Goal: Task Accomplishment & Management: Manage account settings

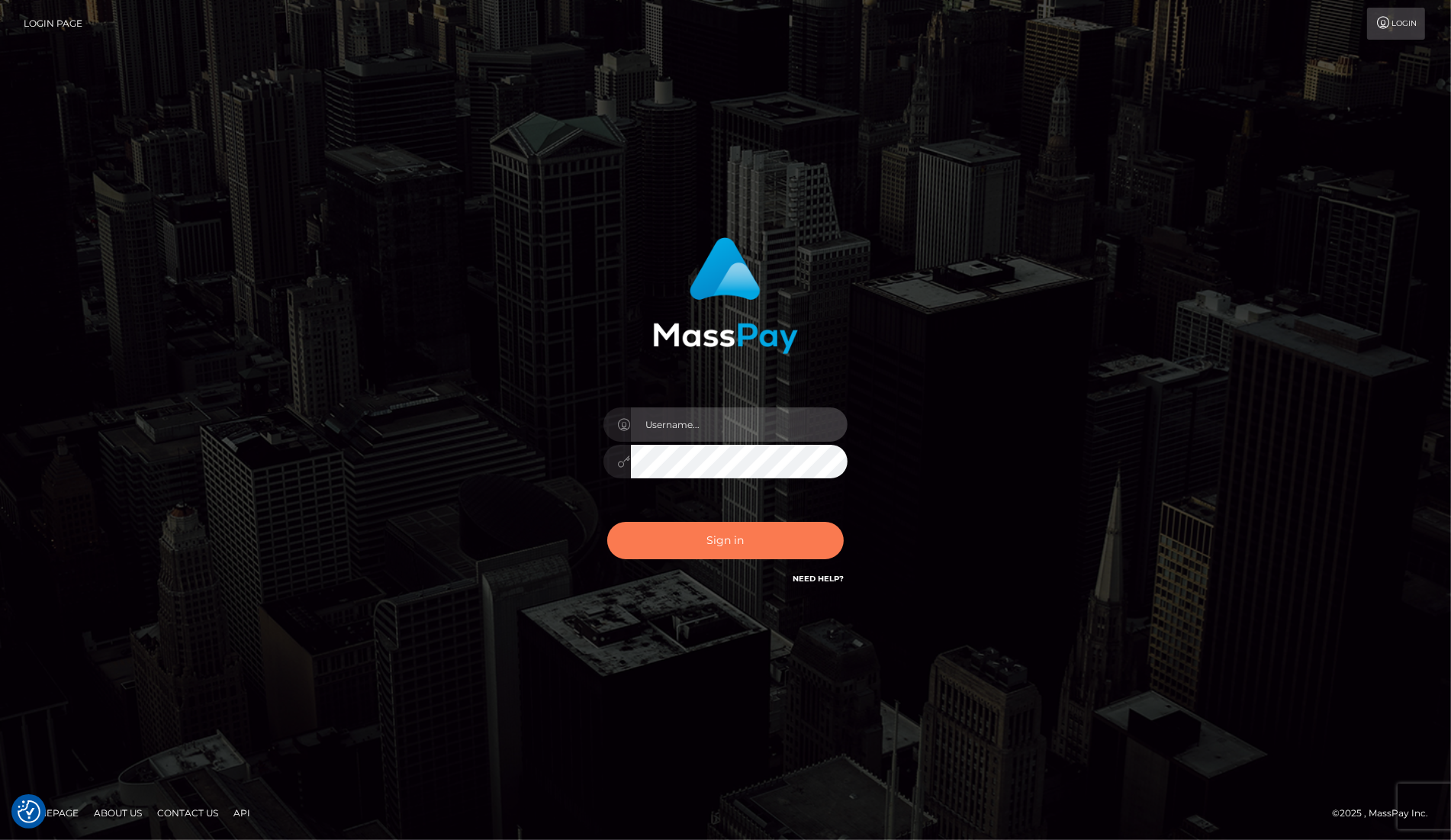
type input "[PERSON_NAME]"
click at [718, 543] on button "Sign in" at bounding box center [726, 540] width 236 height 37
type input "dany baker boulanger"
click at [734, 531] on button "Sign in" at bounding box center [726, 540] width 236 height 37
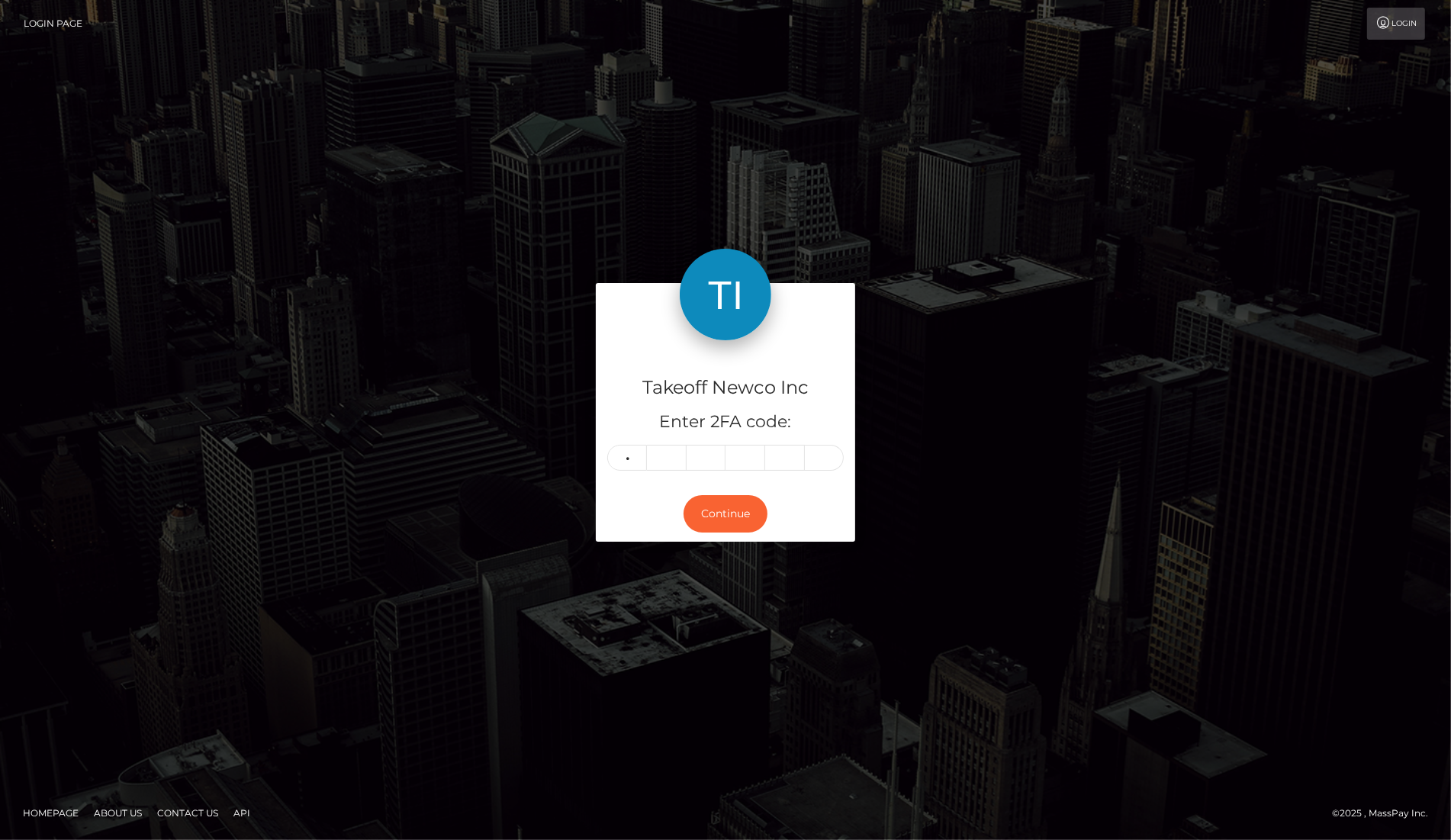
type input "8"
type input "5"
type input "6"
type input "8"
type input "7"
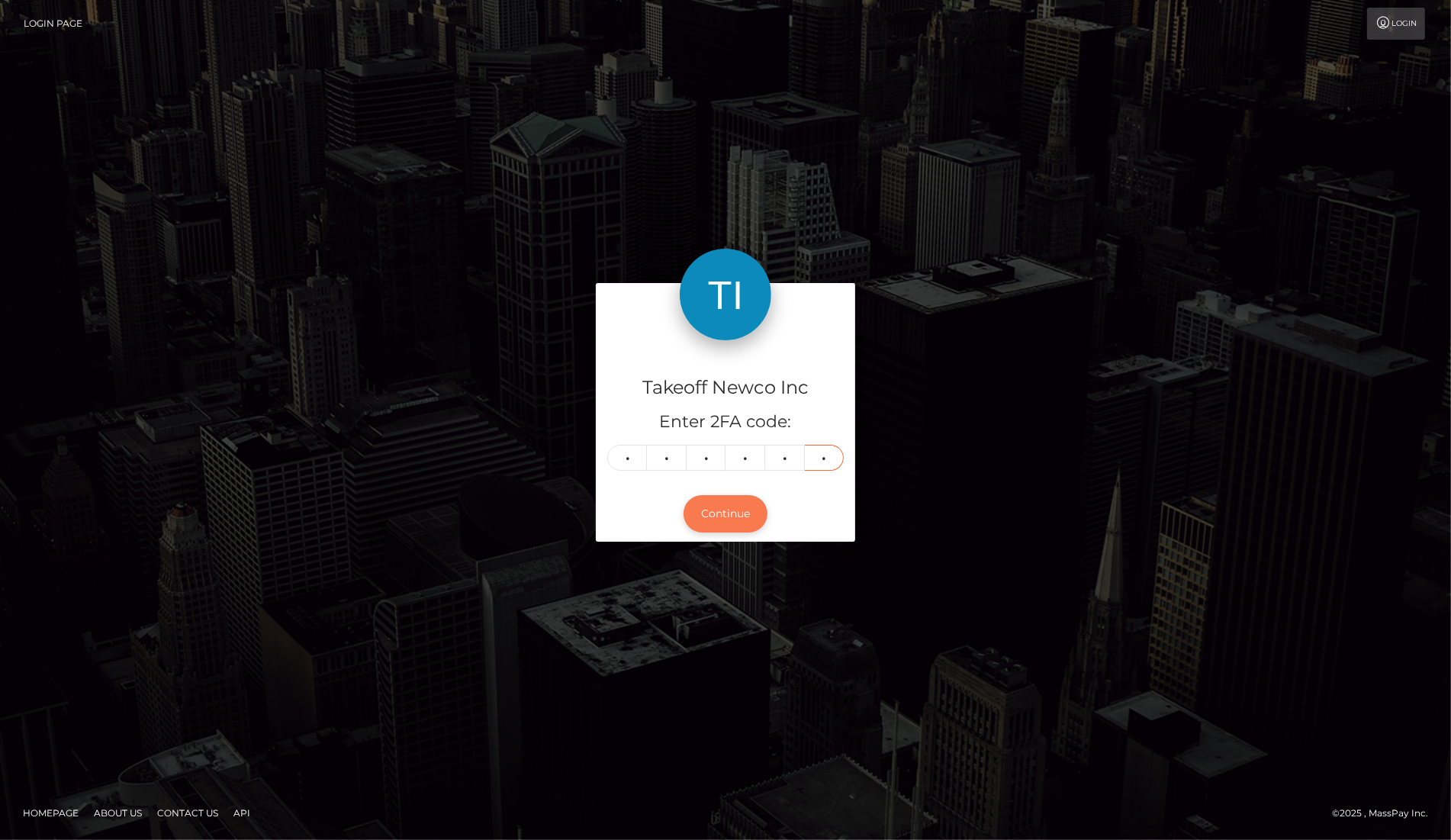
type input "8"
click at [745, 522] on button "Continue" at bounding box center [725, 513] width 84 height 37
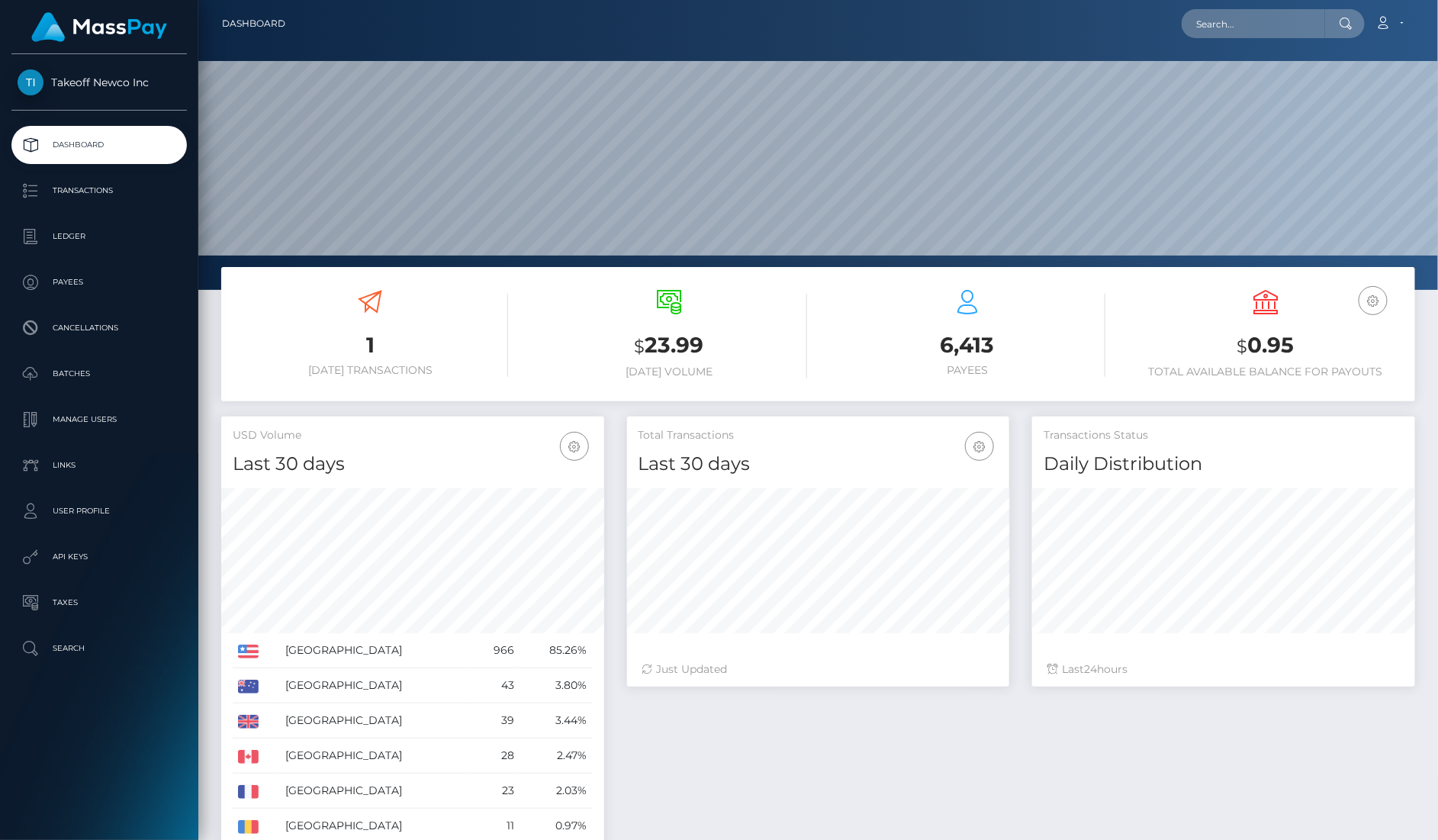
scroll to position [269, 383]
click at [1270, 22] on input "text" at bounding box center [1254, 23] width 143 height 29
click at [1289, 20] on input "text" at bounding box center [1254, 23] width 143 height 29
paste input "S4rucbjBCnSvITI0bD0abiVT7e93"
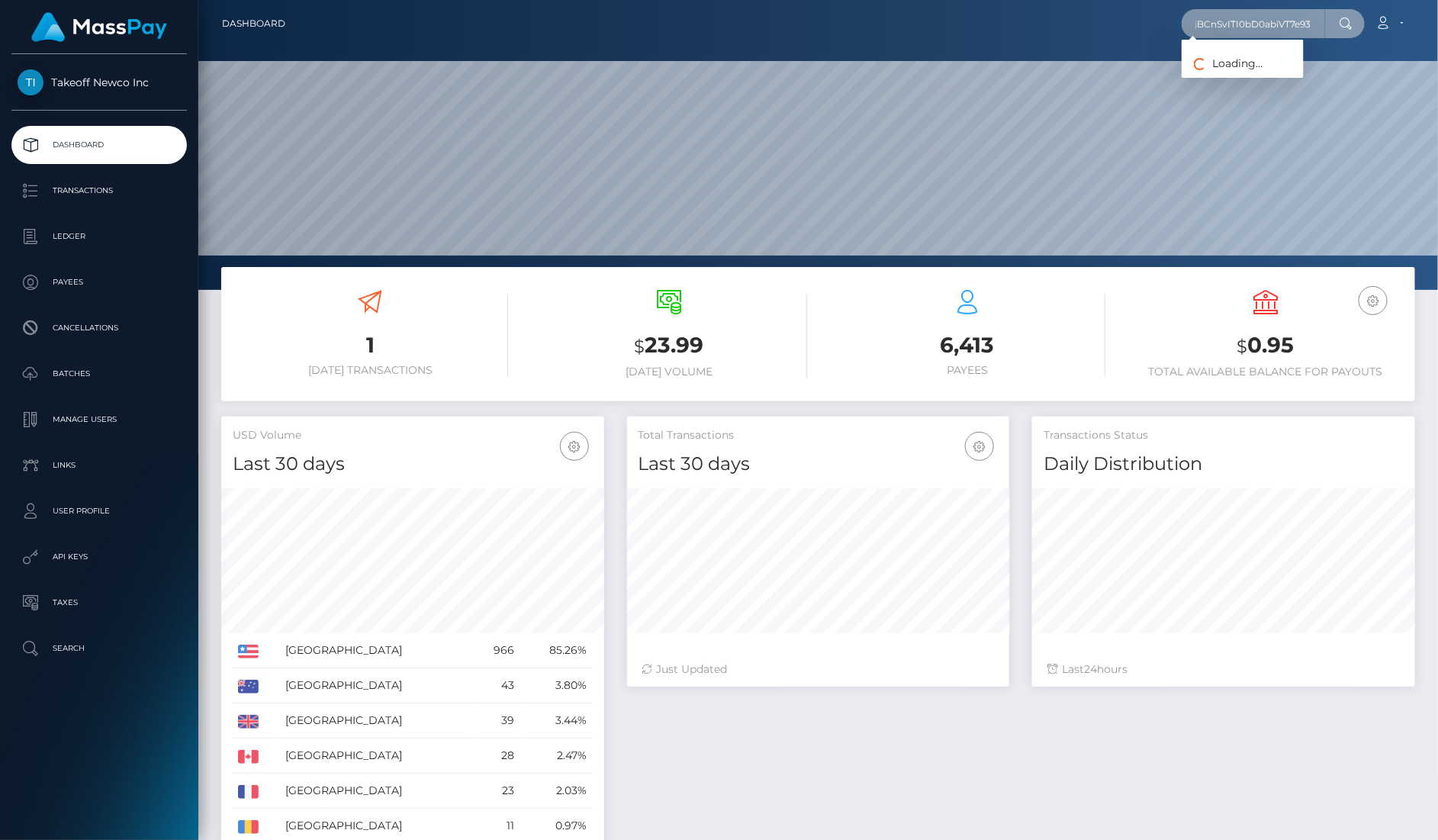
type input "S4rucbjBCnSvITI0bD0abiVT7e93"
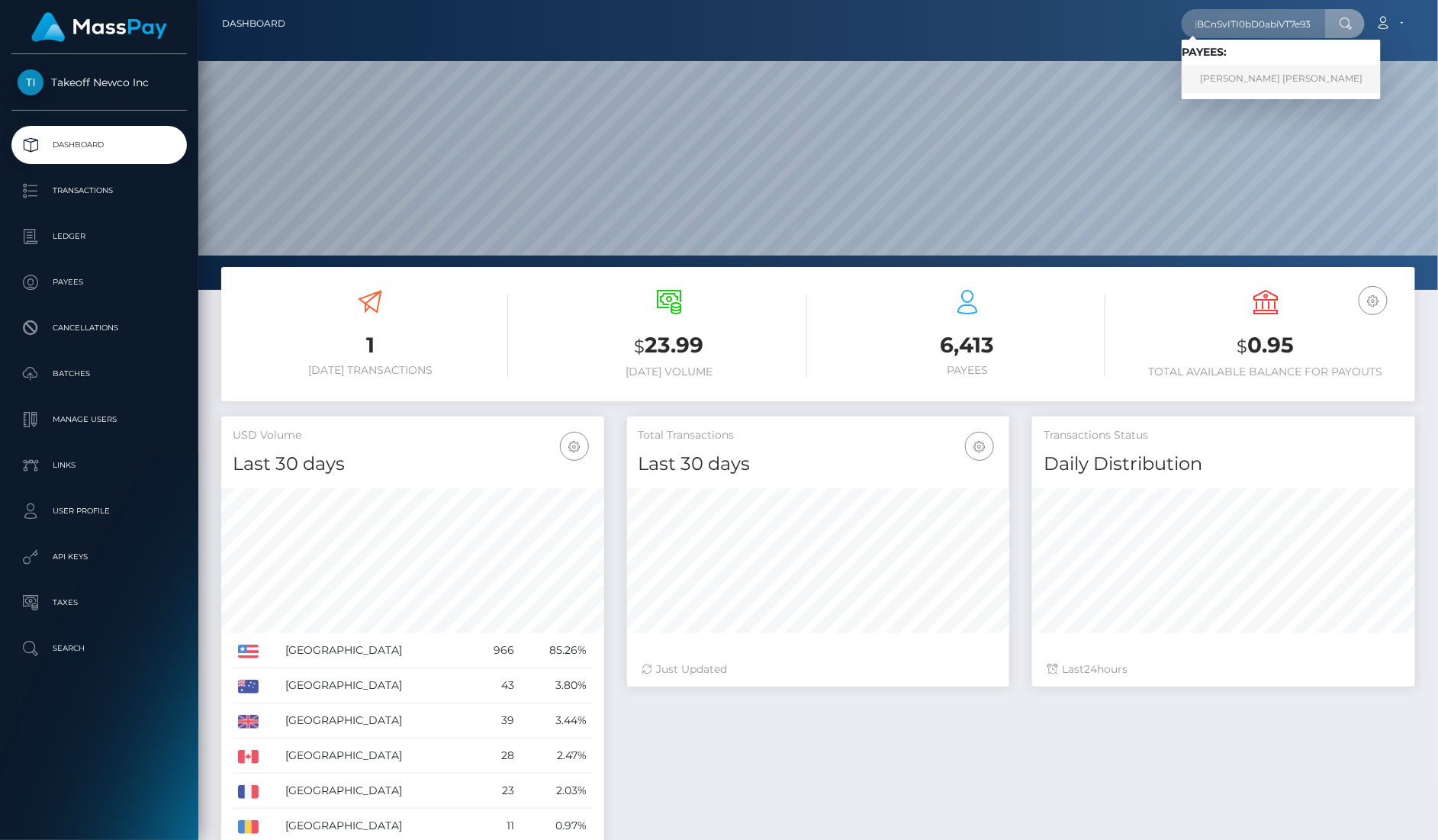
click at [1306, 66] on link "SARA ISABEL QUIROS ORREGO" at bounding box center [1282, 79] width 199 height 28
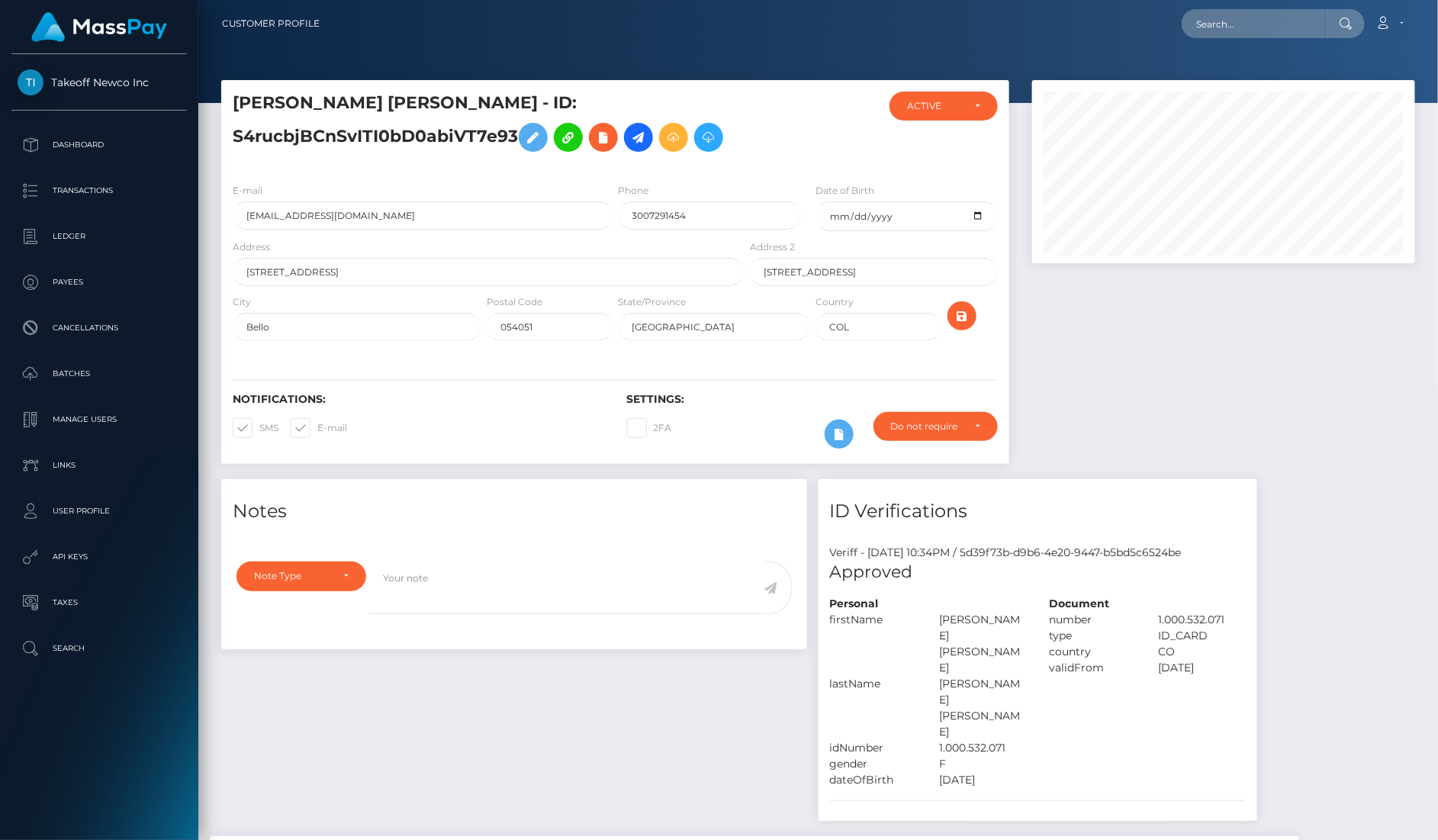
scroll to position [183, 383]
click at [726, 213] on input "3007291454" at bounding box center [710, 215] width 182 height 28
paste input "23092687"
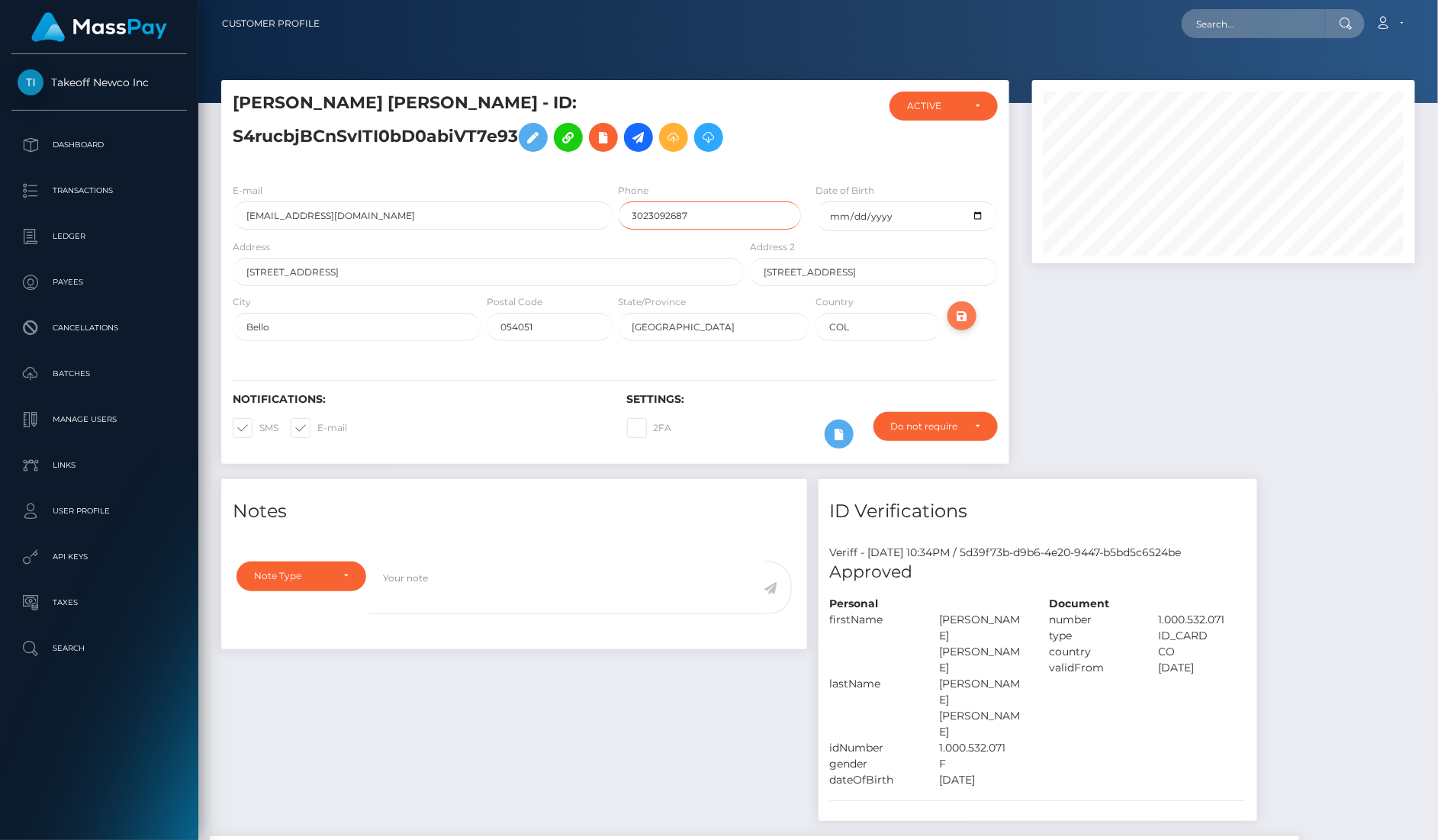
type input "3023092687"
click at [950, 309] on button "submit" at bounding box center [961, 315] width 29 height 29
